Goal: Task Accomplishment & Management: Complete application form

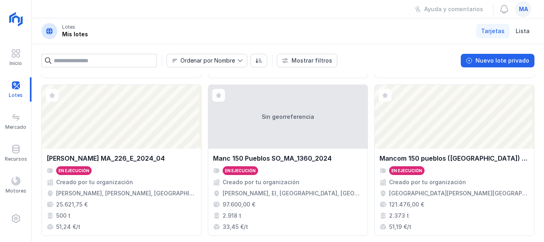
scroll to position [319, 0]
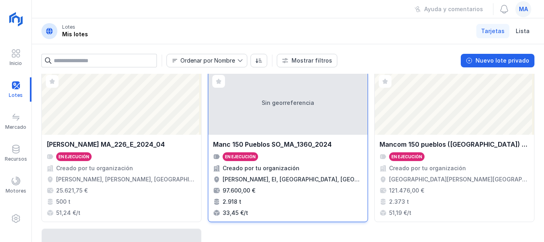
click at [276, 105] on div "Sin georreferencia" at bounding box center [287, 103] width 159 height 64
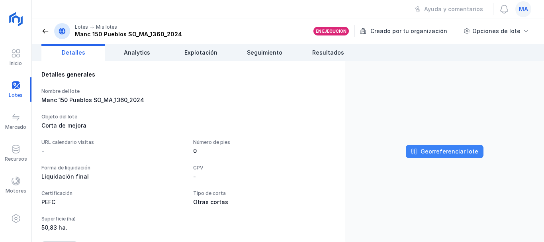
click at [443, 149] on div "Georreferenciar lote" at bounding box center [450, 151] width 58 height 8
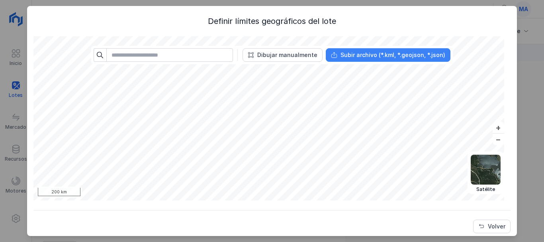
click at [358, 51] on div "Subir archivo (*.kml, *.geojson, *.json)" at bounding box center [393, 55] width 105 height 8
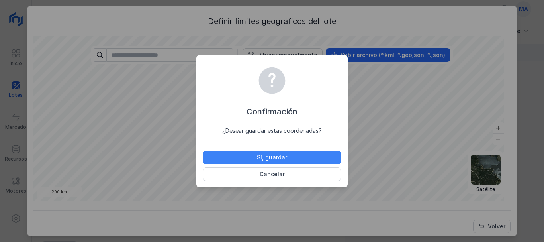
click at [278, 157] on div "Sí, guardar" at bounding box center [272, 157] width 30 height 8
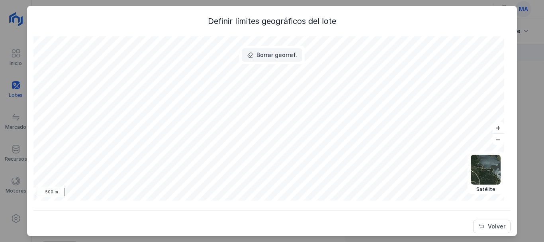
click at [251, 54] on span "Borrar georref." at bounding box center [250, 55] width 6 height 6
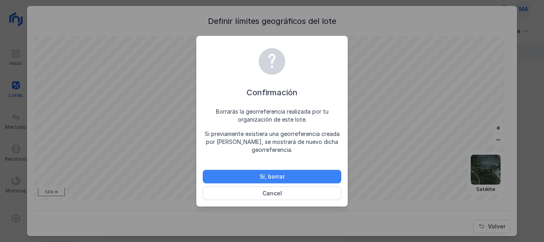
click at [283, 178] on div "Sí, borrar" at bounding box center [272, 177] width 25 height 8
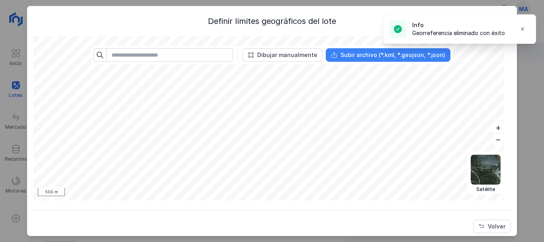
click at [343, 58] on div "Subir archivo (*.kml, *.geojson, *.json)" at bounding box center [393, 55] width 105 height 8
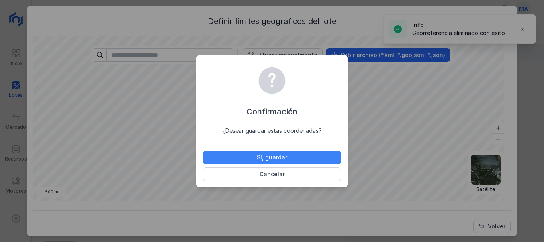
click at [289, 160] on button "Sí, guardar" at bounding box center [272, 158] width 139 height 14
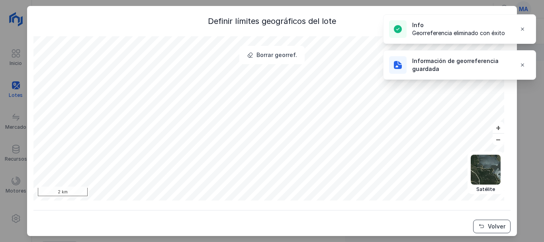
click at [488, 224] on div "Volver" at bounding box center [497, 226] width 18 height 8
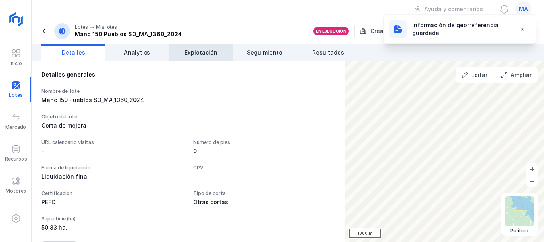
click at [200, 50] on span "Explotación" at bounding box center [201, 53] width 33 height 8
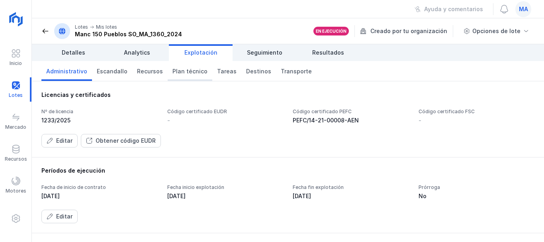
click at [190, 70] on span "Plan técnico" at bounding box center [190, 71] width 35 height 8
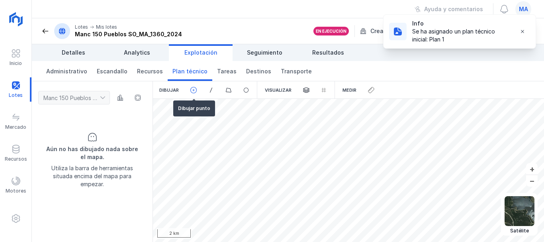
click at [191, 90] on span at bounding box center [193, 89] width 7 height 7
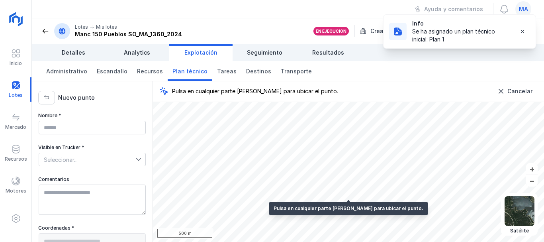
type textarea "**********"
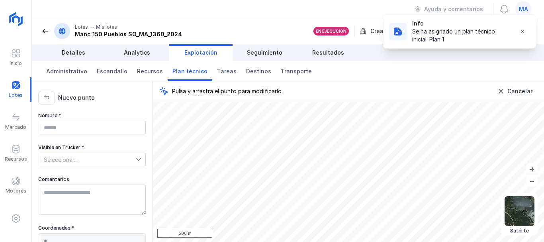
click at [83, 157] on span "Seleccionar..." at bounding box center [87, 159] width 97 height 13
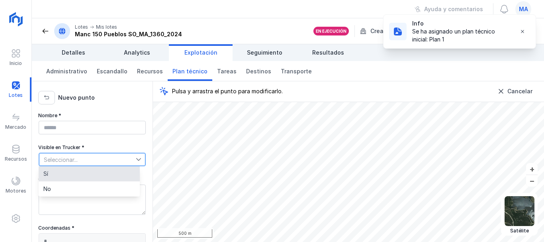
click at [88, 176] on li "Sí" at bounding box center [89, 173] width 101 height 15
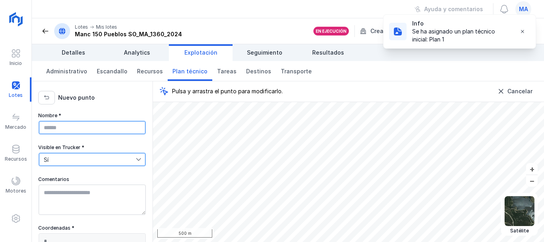
click at [76, 123] on input "Nombre *" at bounding box center [92, 128] width 107 height 14
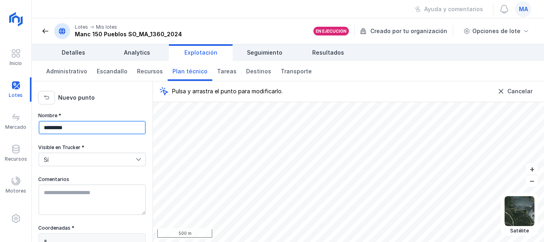
scroll to position [57, 0]
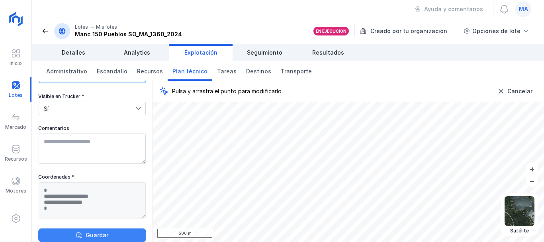
type input "*********"
click at [86, 232] on div "Guardar" at bounding box center [97, 235] width 23 height 8
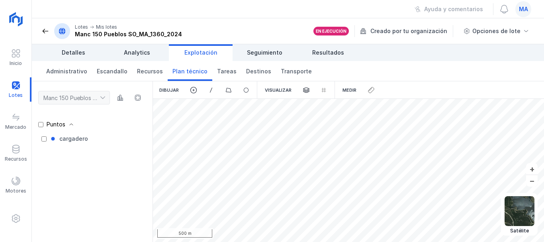
click at [47, 29] on span at bounding box center [45, 31] width 8 height 8
click at [45, 32] on span at bounding box center [45, 31] width 8 height 8
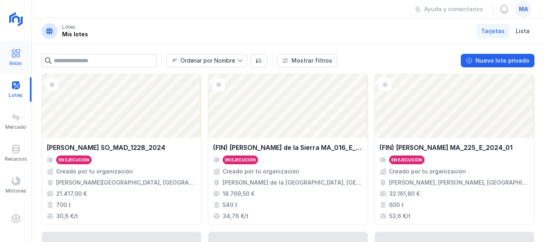
click at [19, 54] on span at bounding box center [16, 54] width 10 height 10
